Goal: Information Seeking & Learning: Learn about a topic

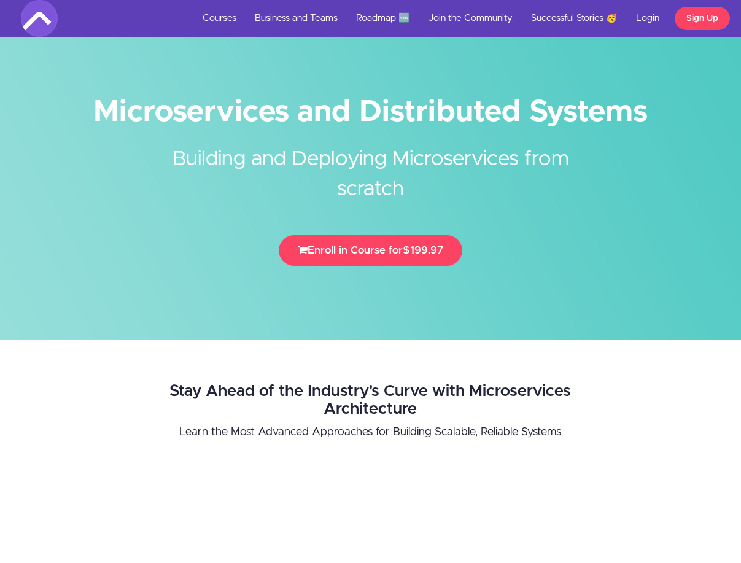
click at [136, 106] on h1 "Microservices and Distributed Systems" at bounding box center [371, 112] width 700 height 28
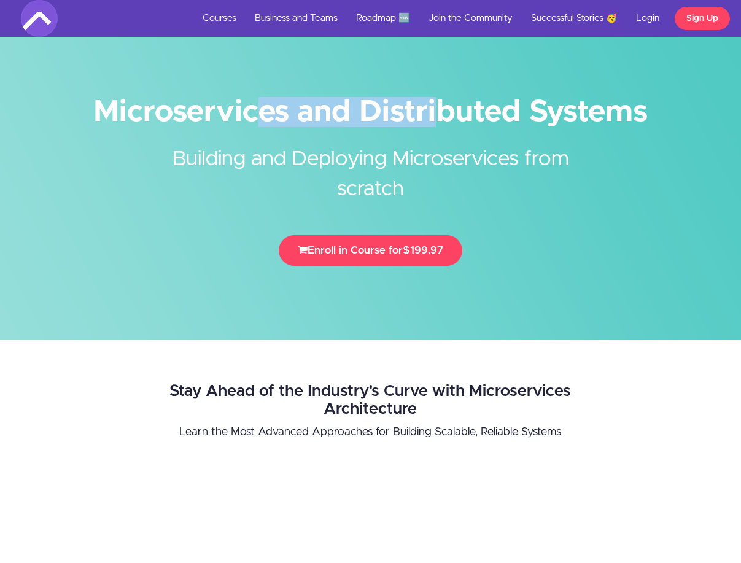
click at [136, 106] on h1 "Microservices and Distributed Systems" at bounding box center [371, 112] width 700 height 28
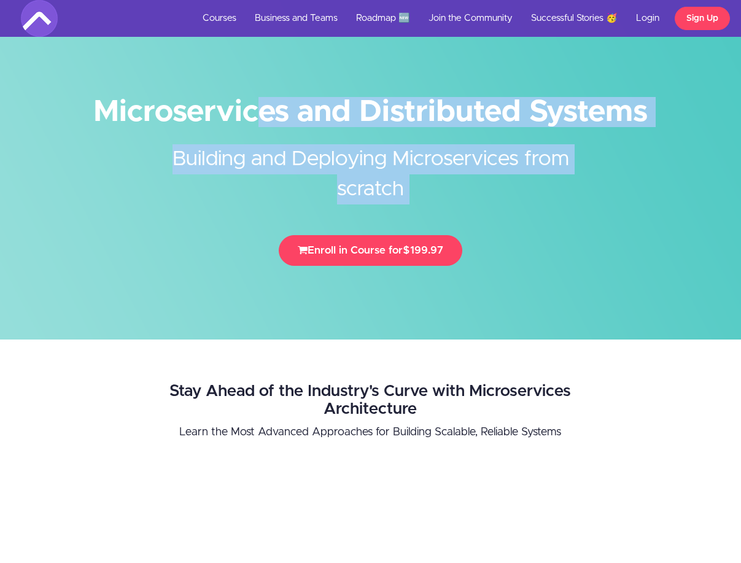
drag, startPoint x: 136, startPoint y: 106, endPoint x: 151, endPoint y: 161, distance: 56.6
click at [151, 161] on div "Microservices and Distributed Systems Building and Deploying Microservices from…" at bounding box center [371, 185] width 718 height 186
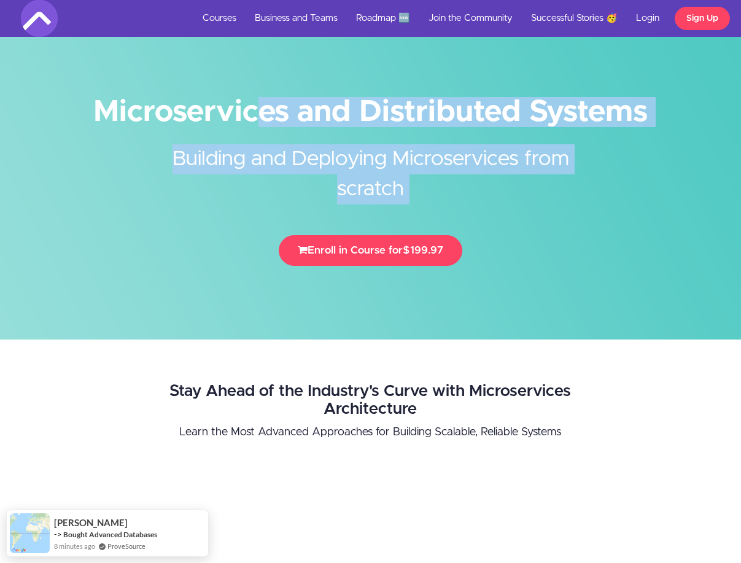
click at [151, 161] on h2 "Building and Deploying Microservices from scratch" at bounding box center [371, 165] width 460 height 79
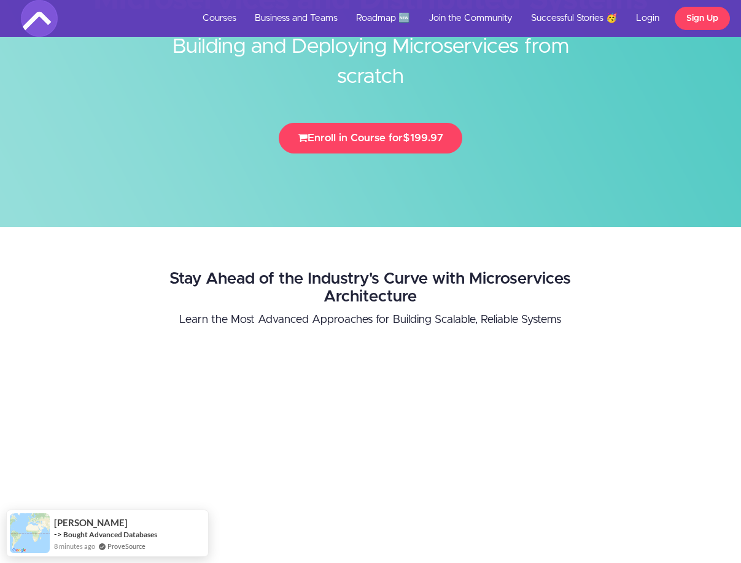
scroll to position [221, 0]
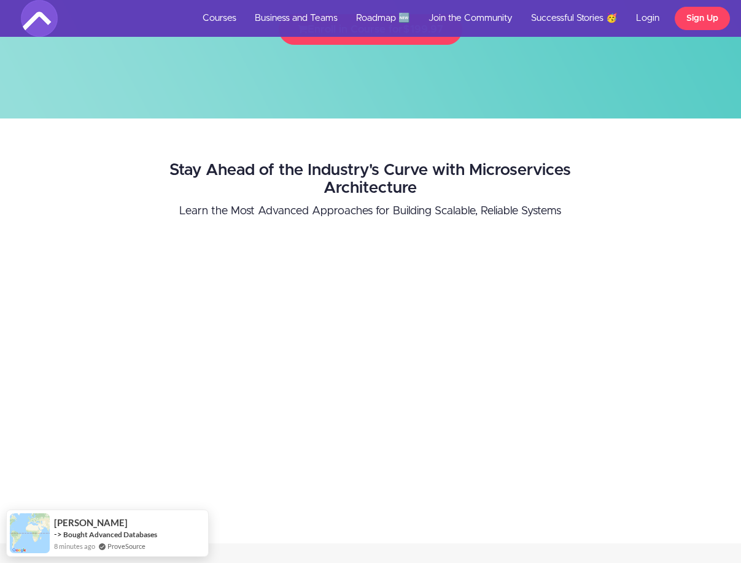
click at [181, 167] on h2 "Stay Ahead of the Industry's Curve with Microservices Architecture" at bounding box center [370, 178] width 488 height 35
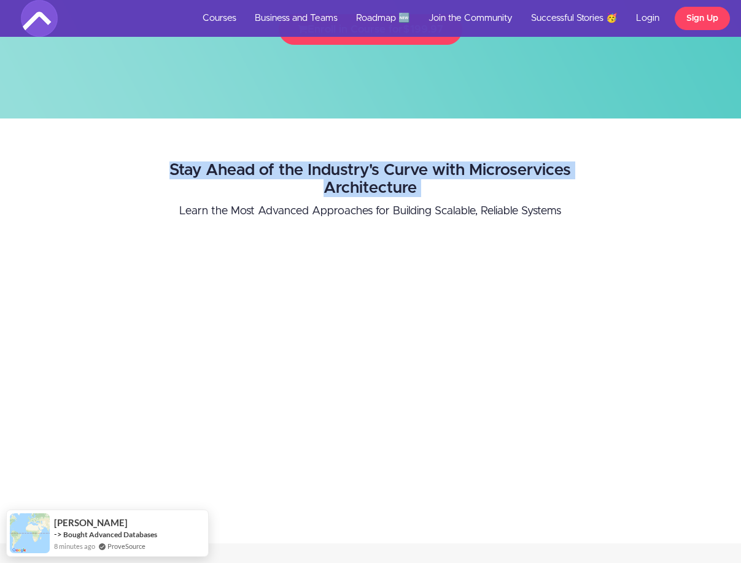
drag, startPoint x: 181, startPoint y: 167, endPoint x: 134, endPoint y: 160, distance: 47.2
click at [134, 160] on div "Stay Ahead of the Industry's Curve with Microservices Architecture Learn the Mo…" at bounding box center [370, 330] width 506 height 363
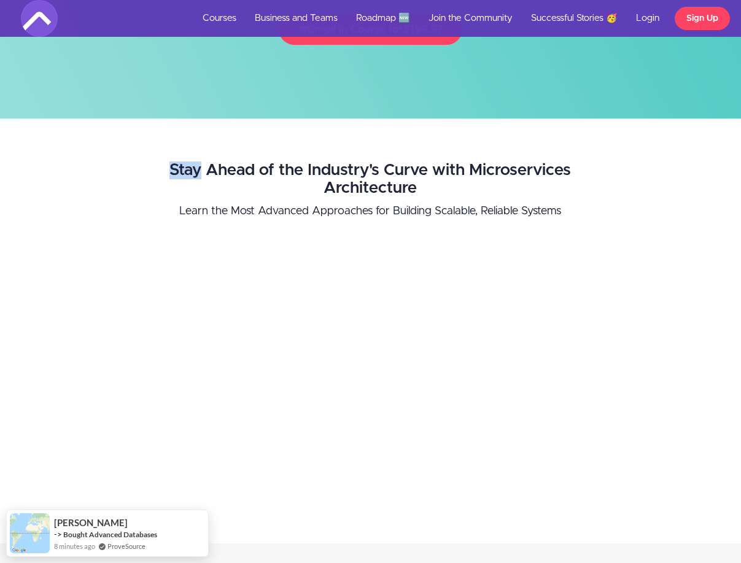
click at [134, 160] on div "Stay Ahead of the Industry's Curve with Microservices Architecture Learn the Mo…" at bounding box center [370, 330] width 506 height 363
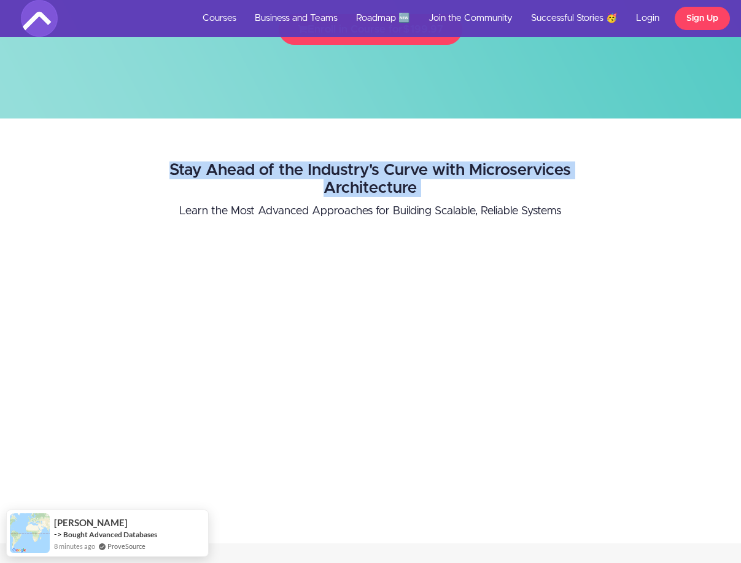
drag, startPoint x: 134, startPoint y: 160, endPoint x: 147, endPoint y: 195, distance: 37.1
click at [147, 195] on div "Stay Ahead of the Industry's Curve with Microservices Architecture Learn the Mo…" at bounding box center [370, 330] width 506 height 363
click at [147, 195] on h2 "Stay Ahead of the Industry's Curve with Microservices Architecture" at bounding box center [370, 178] width 488 height 35
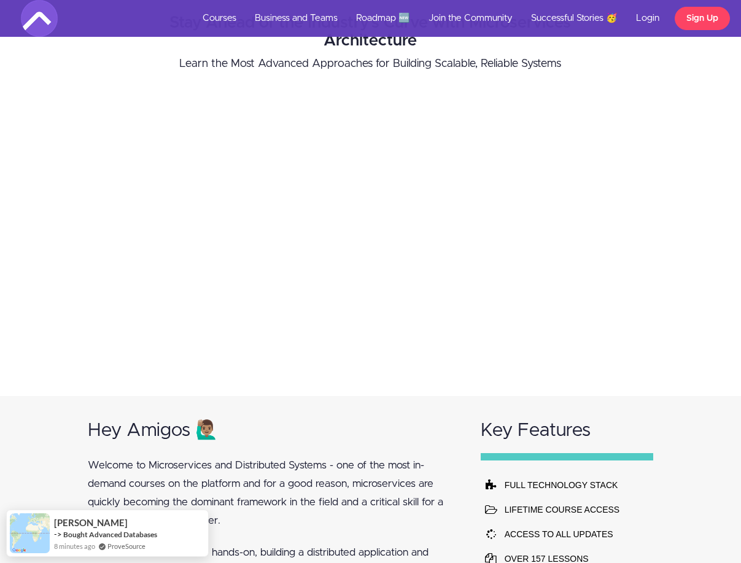
scroll to position [663, 0]
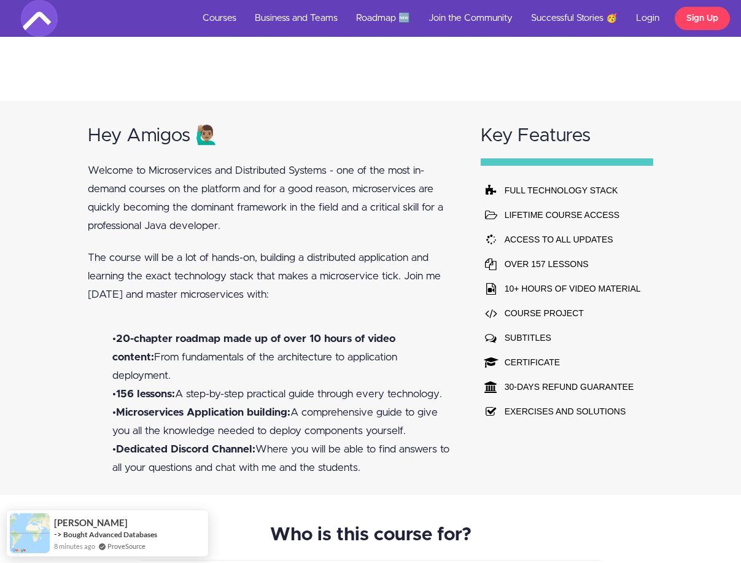
click at [132, 204] on p "Welcome to Microservices and Distributed Systems - one of the most in-demand co…" at bounding box center [273, 198] width 370 height 74
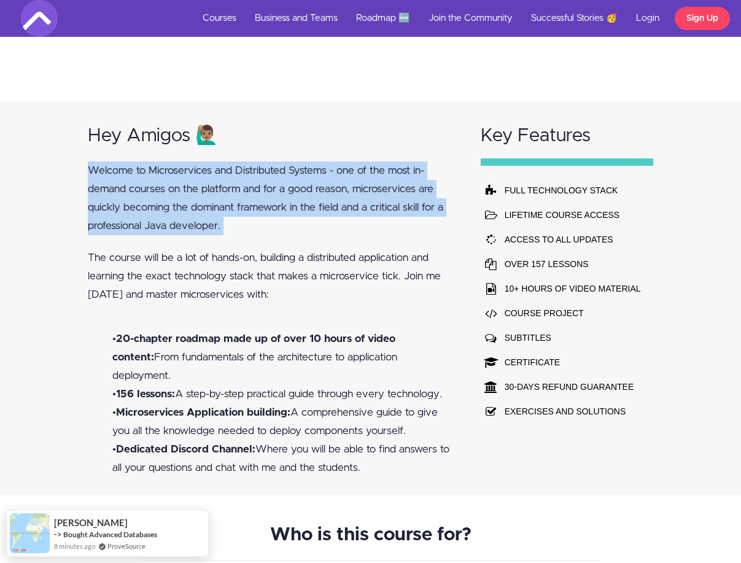
click at [132, 204] on p "Welcome to Microservices and Distributed Systems - one of the most in-demand co…" at bounding box center [273, 198] width 370 height 74
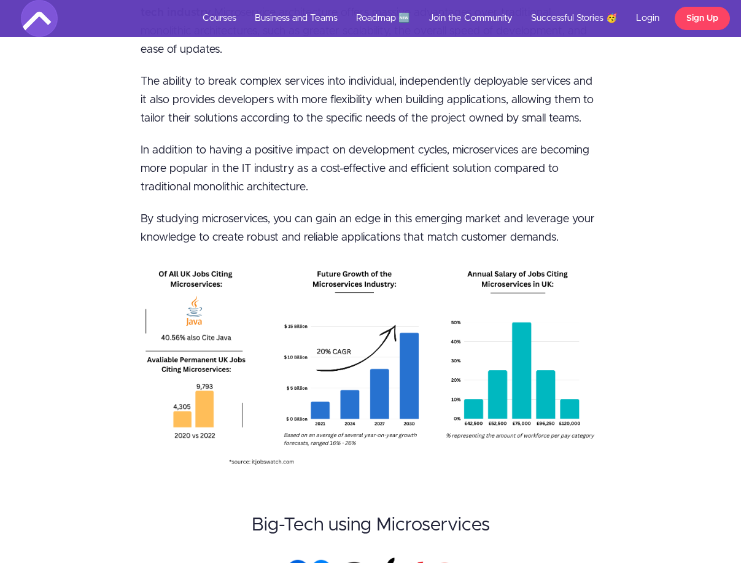
scroll to position [1768, 0]
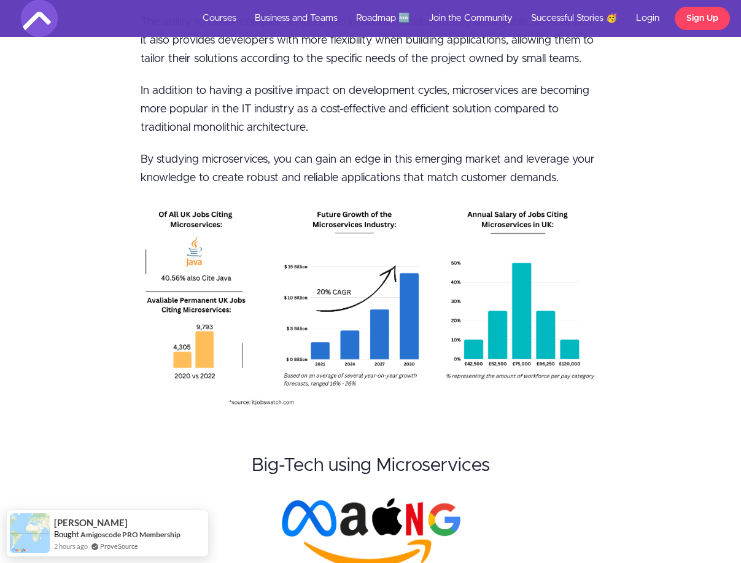
drag, startPoint x: 133, startPoint y: 258, endPoint x: 199, endPoint y: 287, distance: 72.3
click at [199, 287] on div "Why learn Microservices? Learning microservices is essential for any programmer…" at bounding box center [370, 233] width 479 height 711
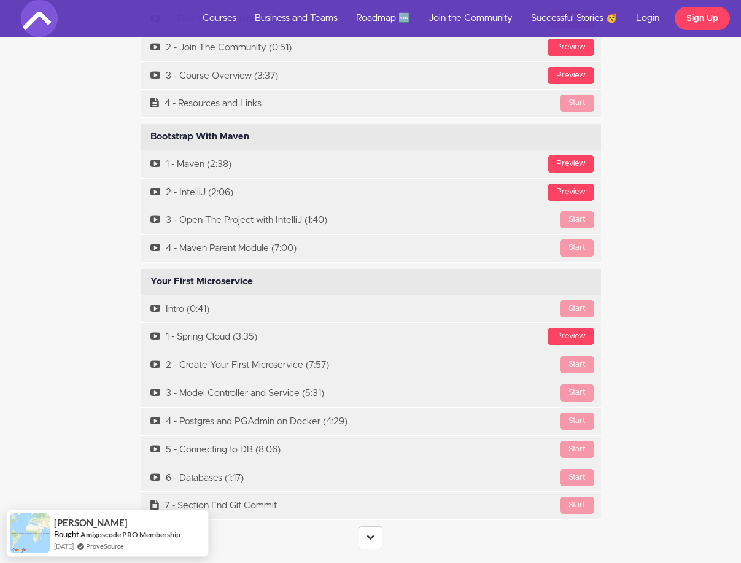
scroll to position [3462, 0]
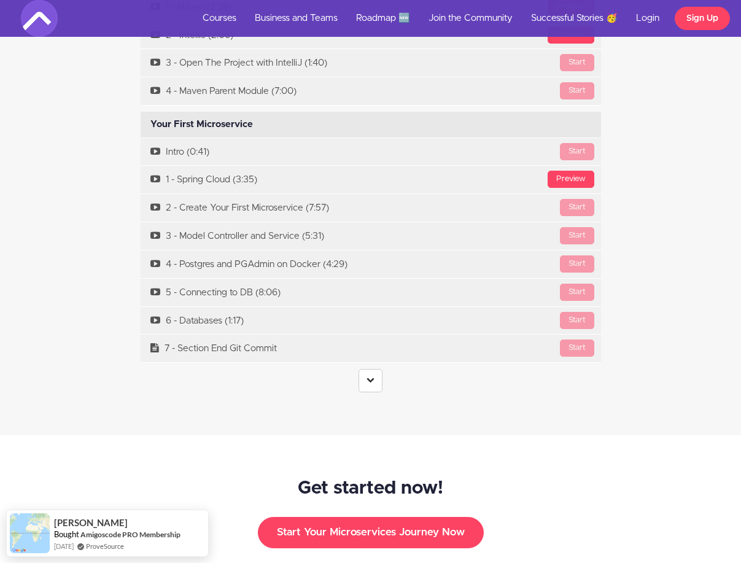
click at [381, 369] on link at bounding box center [371, 380] width 24 height 23
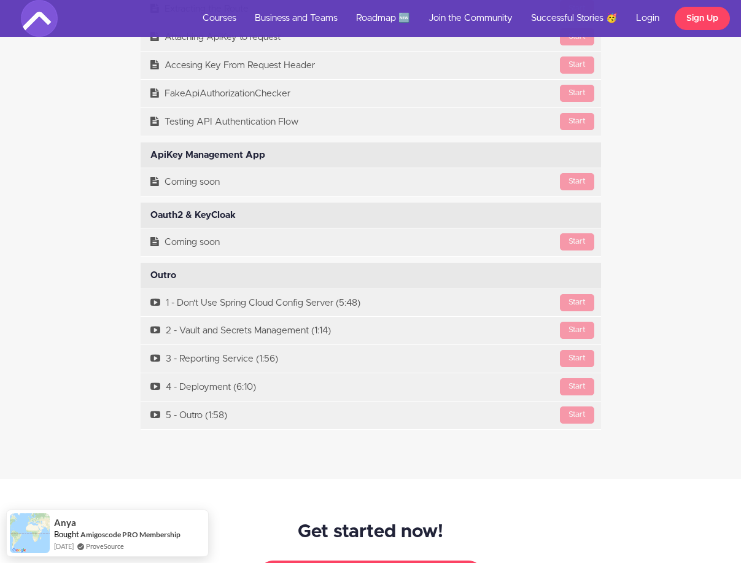
scroll to position [8913, 0]
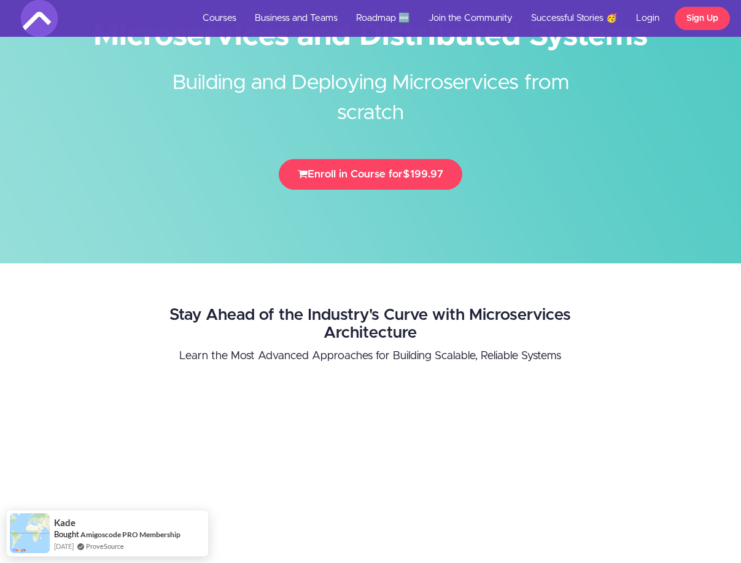
scroll to position [0, 0]
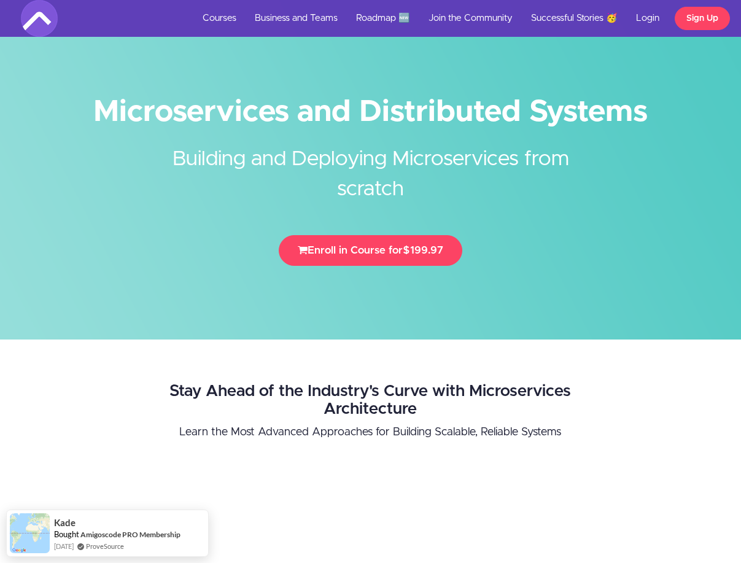
click at [258, 120] on h1 "Microservices and Distributed Systems" at bounding box center [371, 112] width 700 height 28
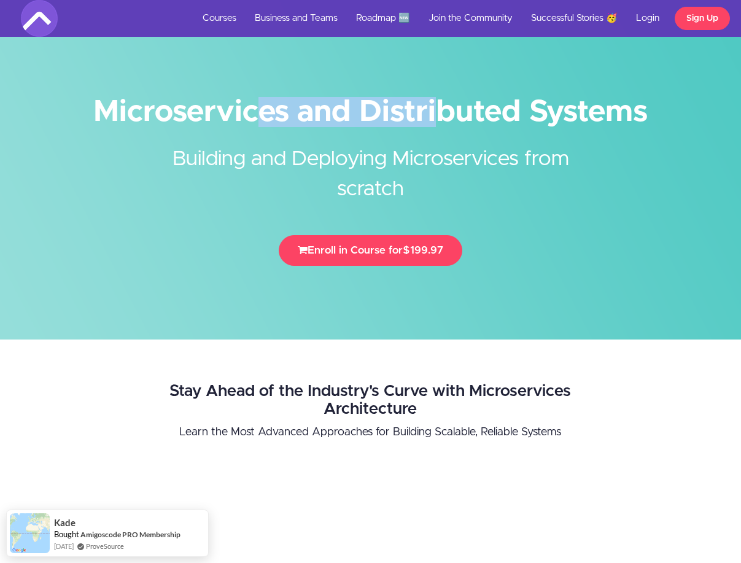
click at [258, 120] on h1 "Microservices and Distributed Systems" at bounding box center [371, 112] width 700 height 28
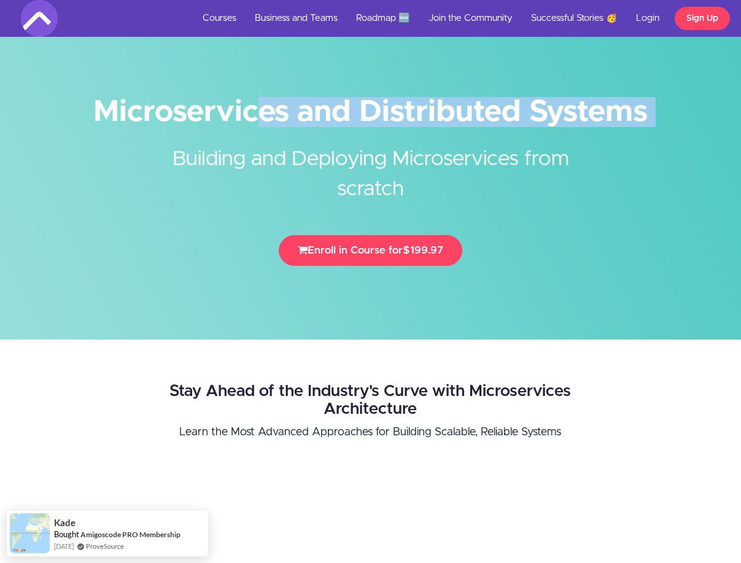
click at [258, 120] on h1 "Microservices and Distributed Systems" at bounding box center [371, 112] width 700 height 28
copy div "Microservices and Distributed Systems"
click at [232, 20] on link "Courses" at bounding box center [219, 18] width 52 height 37
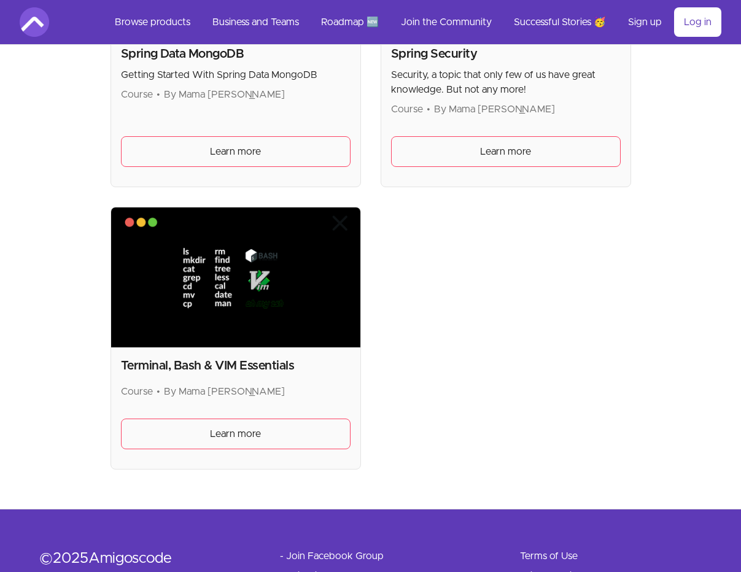
scroll to position [5078, 0]
